Goal: Navigation & Orientation: Find specific page/section

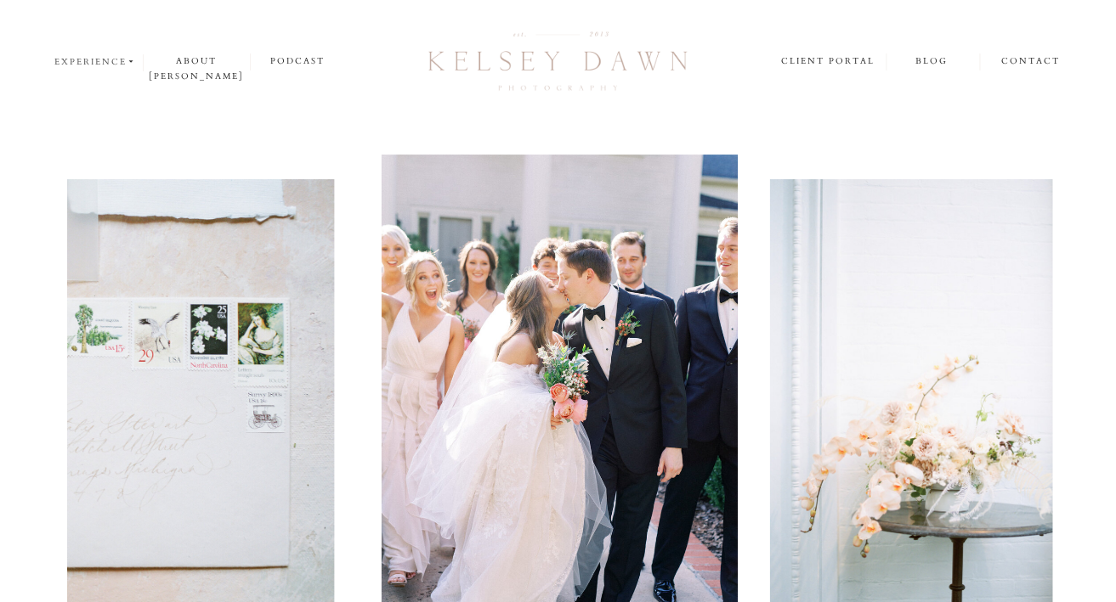
click at [119, 59] on nav "experience" at bounding box center [95, 61] width 82 height 15
click at [110, 82] on p "weddings" at bounding box center [98, 83] width 89 height 14
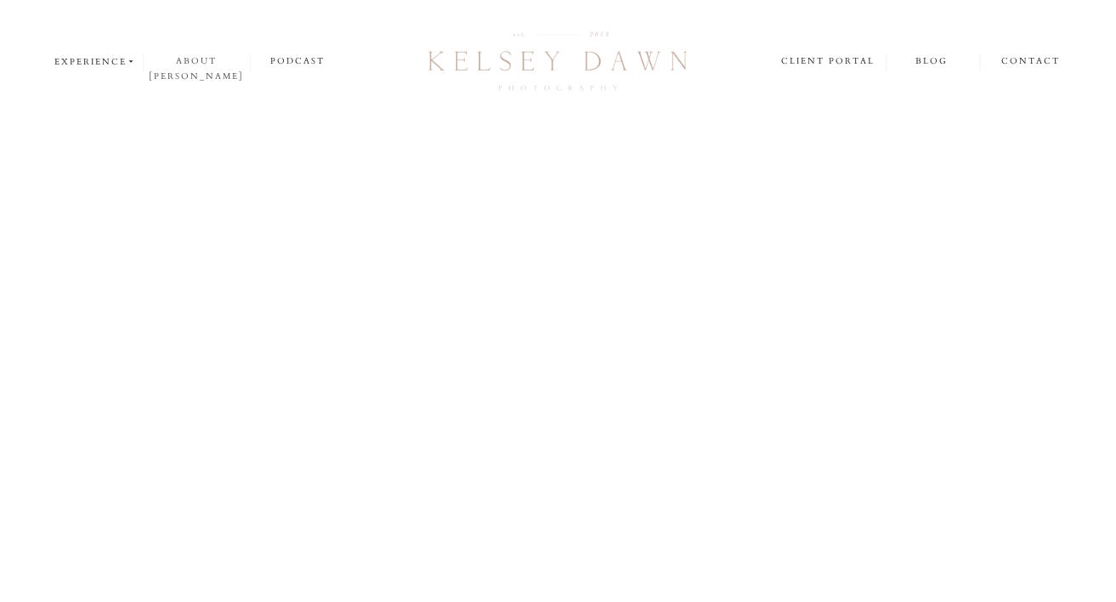
click at [228, 59] on nav "about [PERSON_NAME]" at bounding box center [197, 62] width 106 height 16
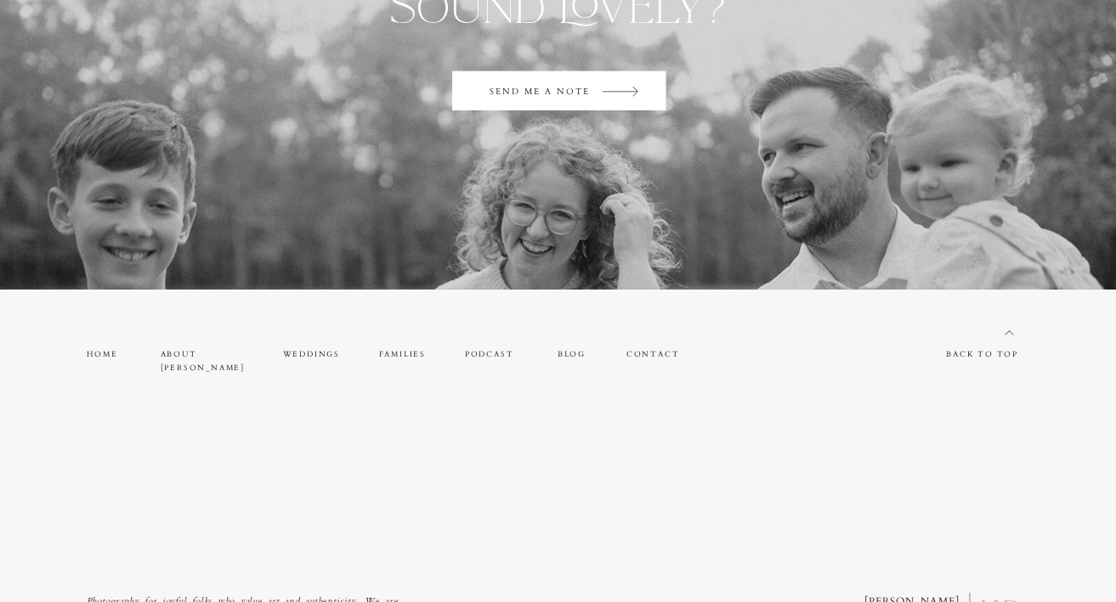
scroll to position [3930, 0]
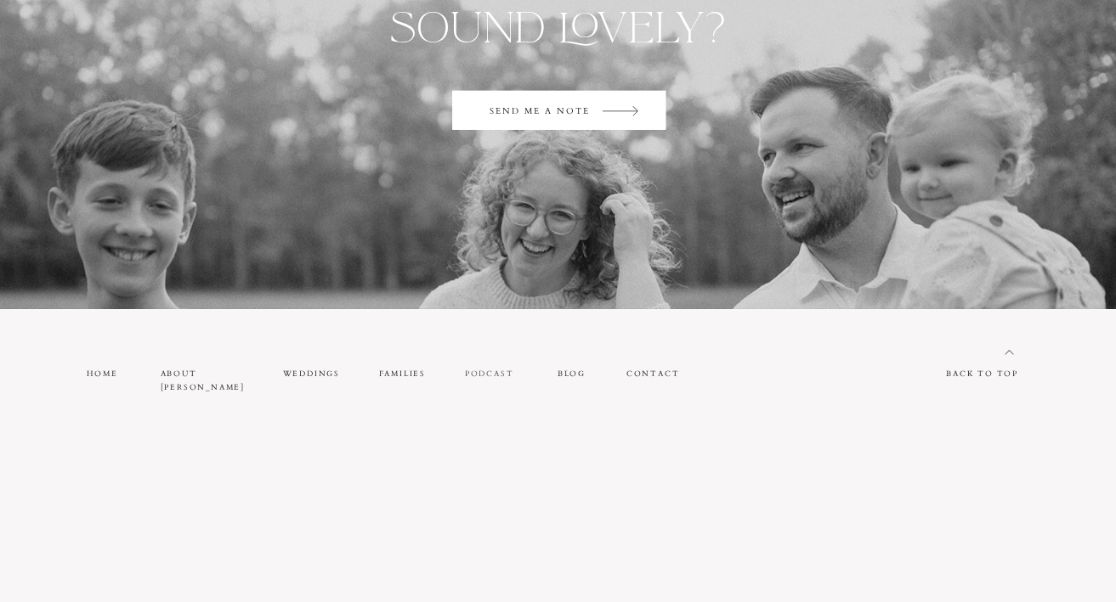
click at [493, 368] on nav "PODCAST" at bounding box center [492, 374] width 55 height 14
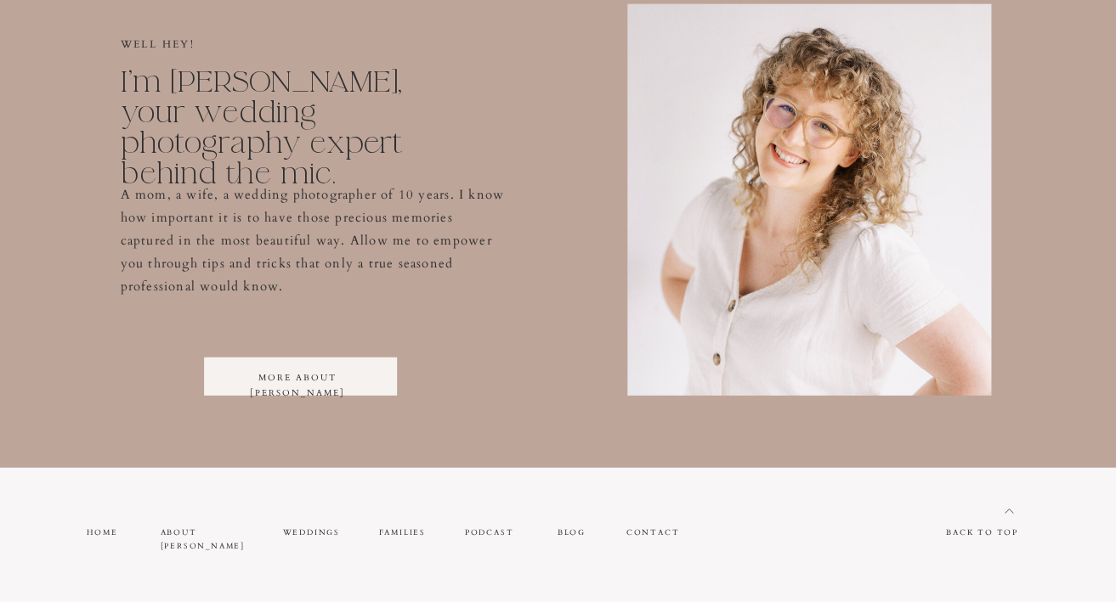
scroll to position [3667, 0]
